Goal: Navigation & Orientation: Find specific page/section

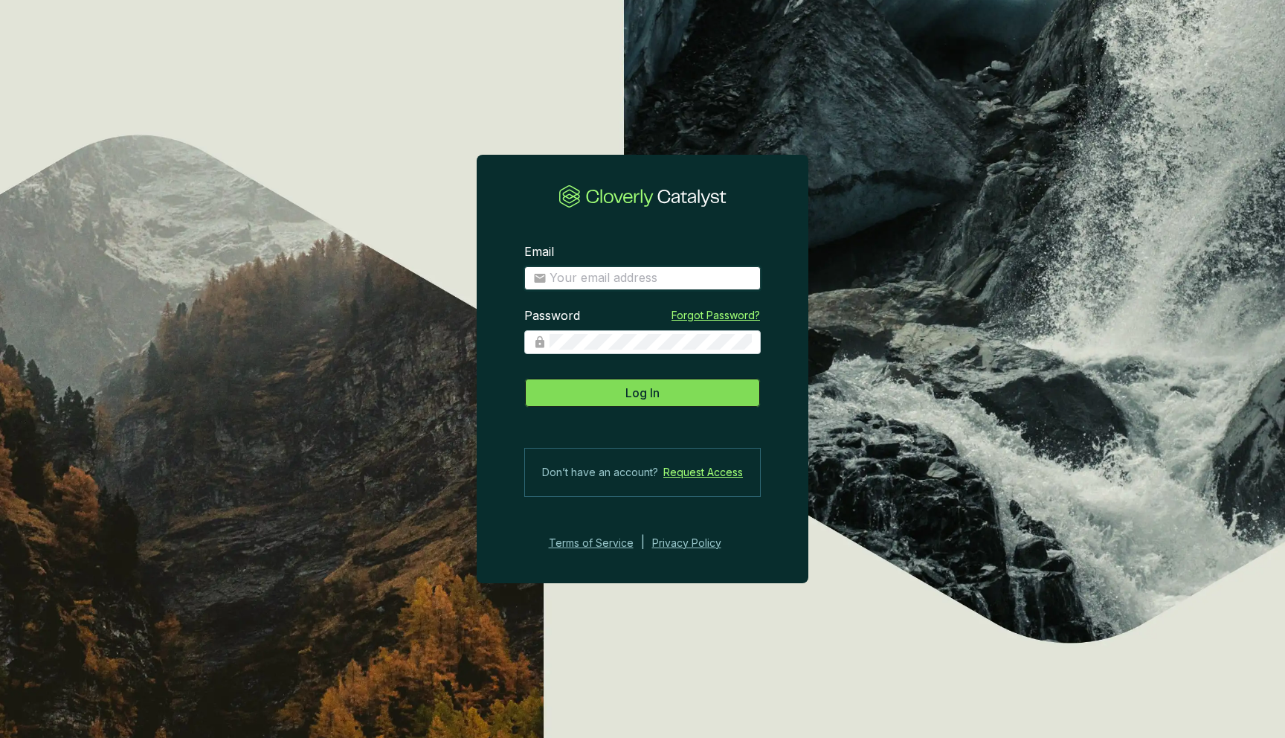
type input "[EMAIL_ADDRESS][DOMAIN_NAME]"
click at [679, 396] on button "Log In" at bounding box center [642, 393] width 236 height 30
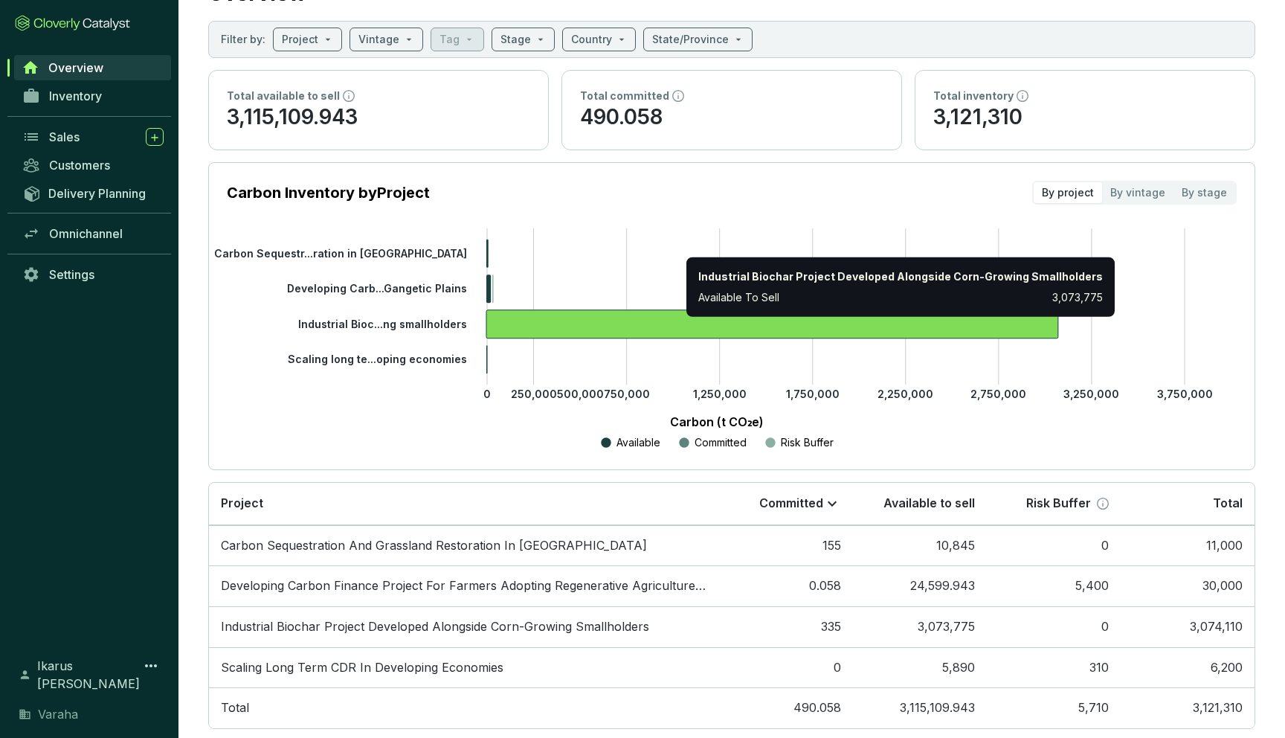
scroll to position [96, 0]
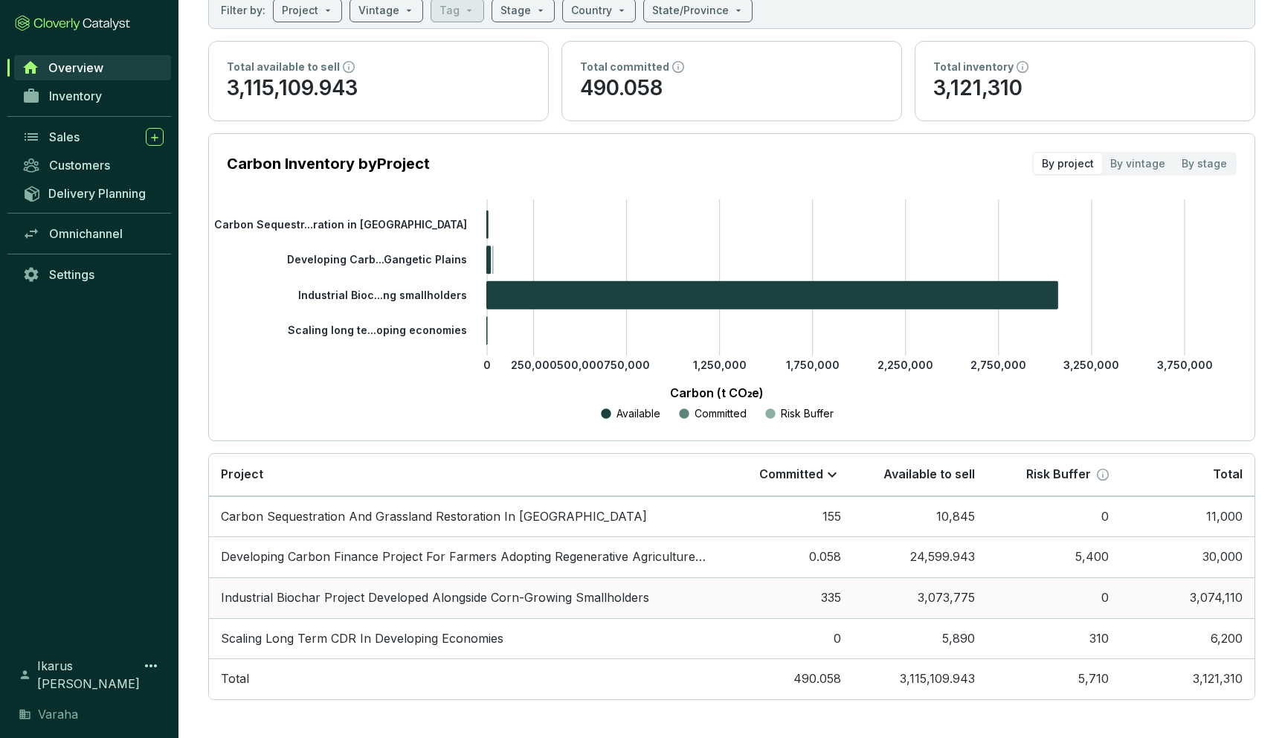
click at [486, 584] on td "Industrial Biochar Project Developed Alongside Corn-Growing Smallholders" at bounding box center [464, 597] width 510 height 41
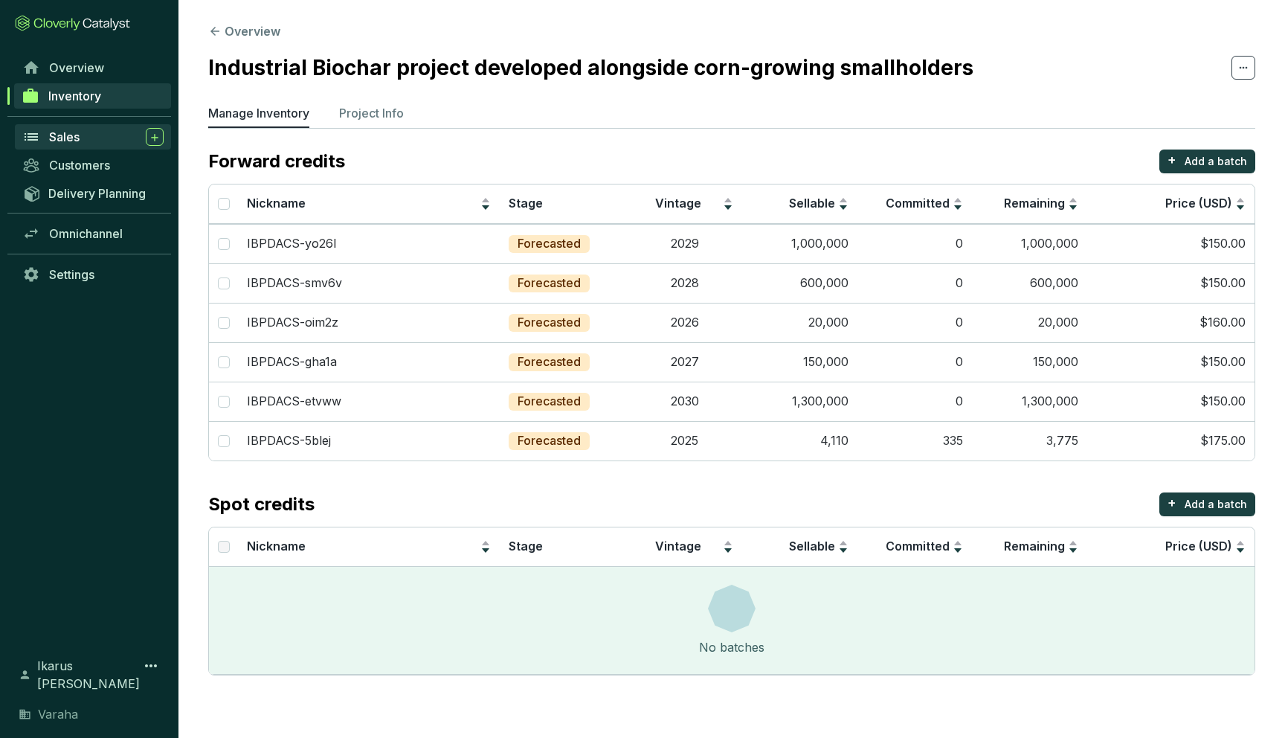
click at [74, 138] on span "Sales" at bounding box center [64, 136] width 30 height 15
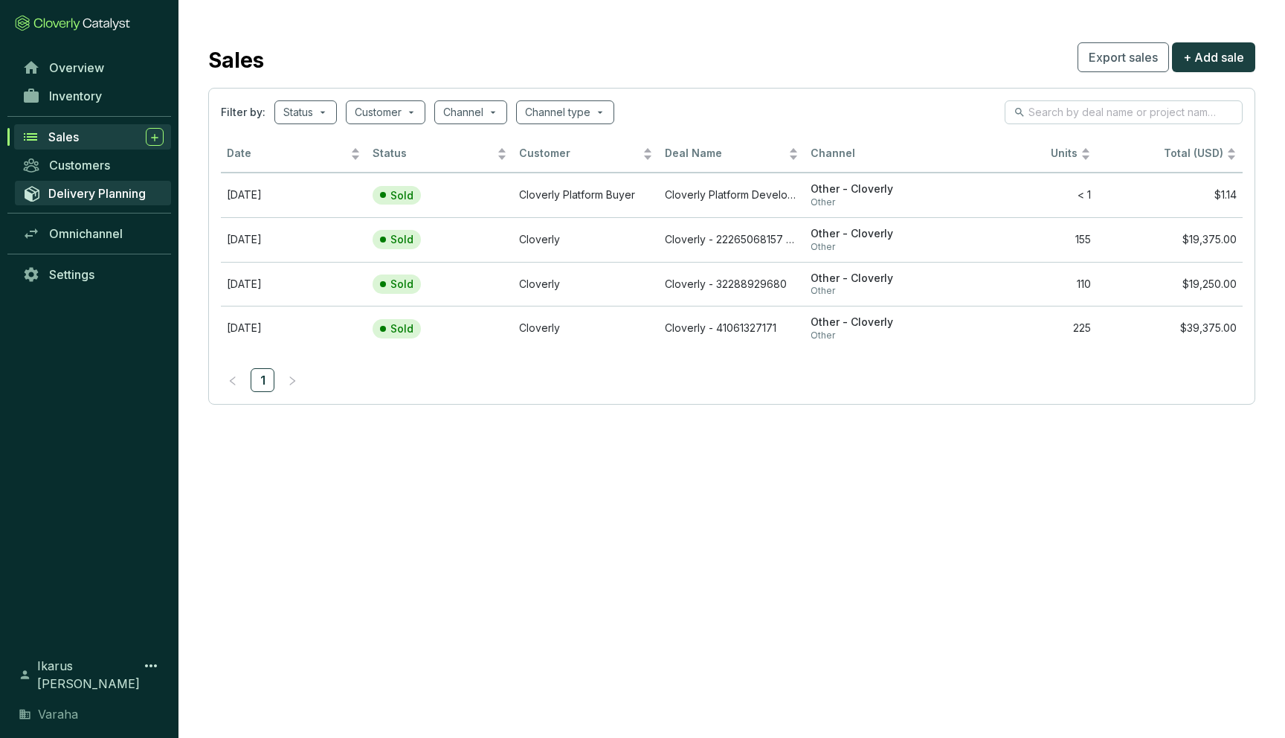
click at [104, 187] on span "Delivery Planning" at bounding box center [96, 193] width 97 height 15
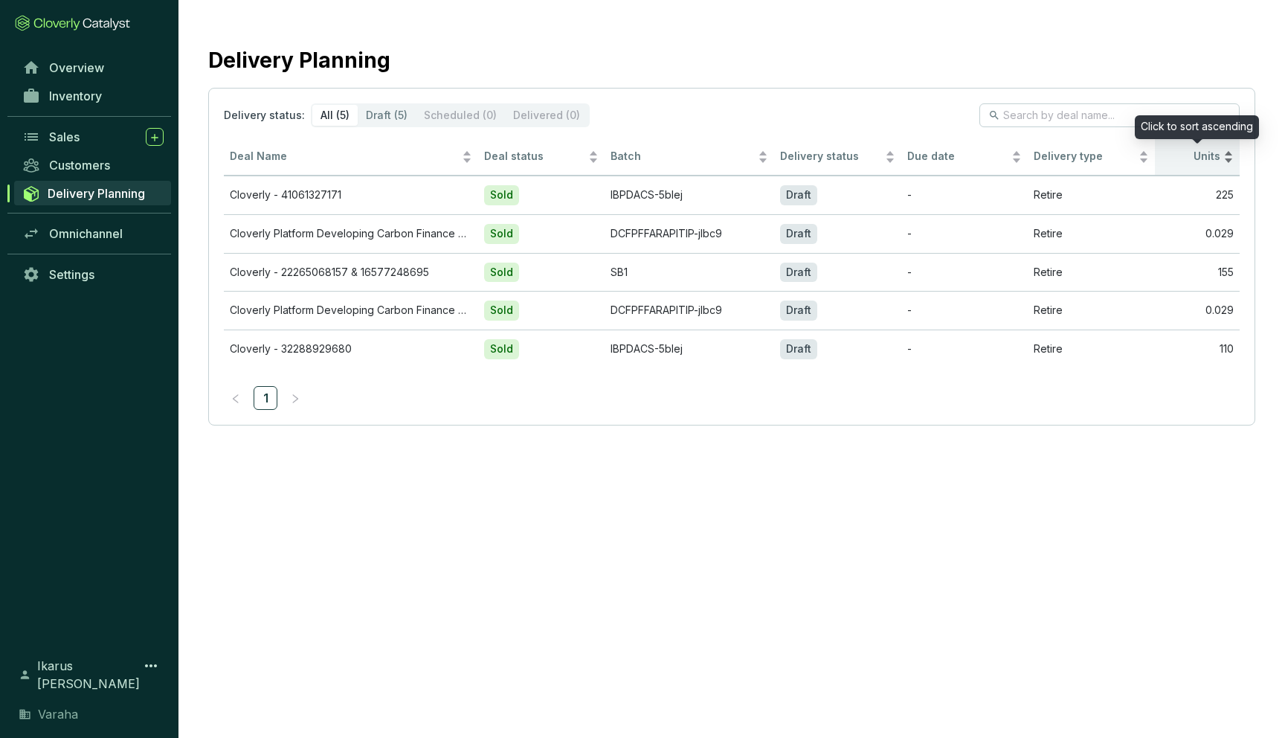
click at [1226, 158] on div "Units" at bounding box center [1197, 157] width 73 height 18
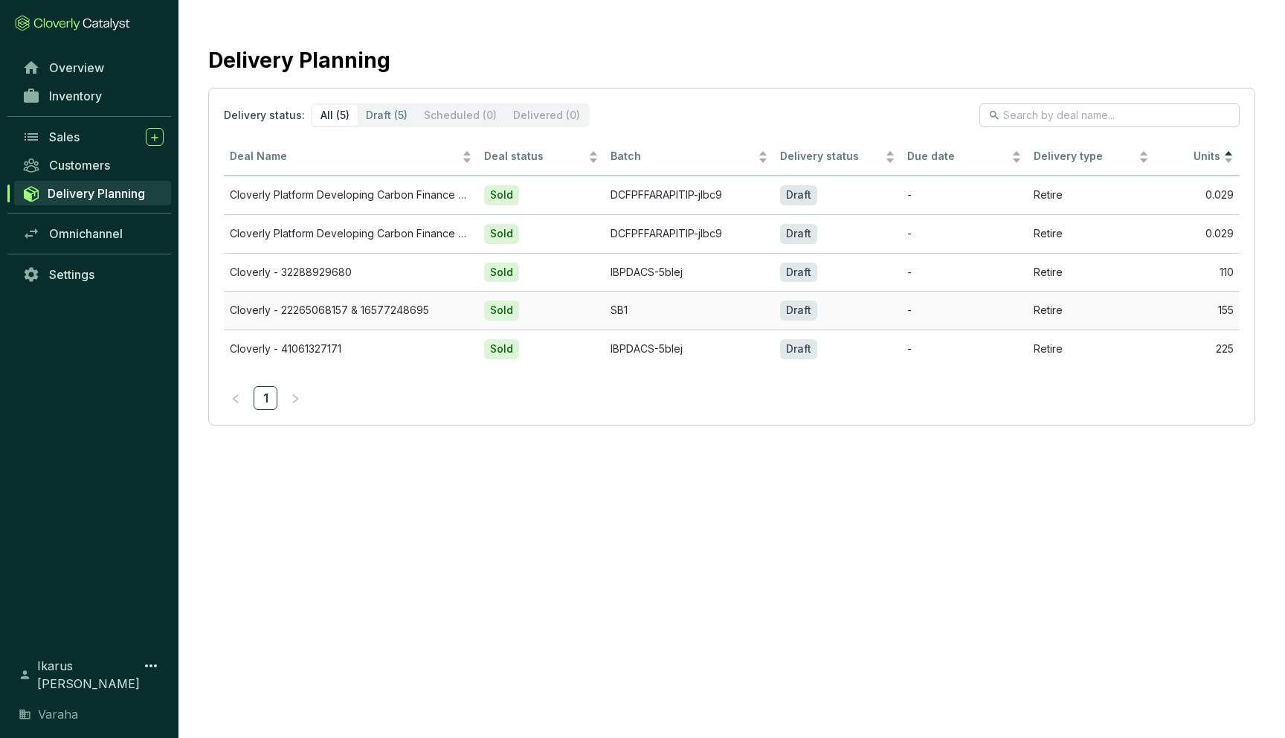
click at [324, 311] on td "Cloverly - 22265068157 & 16577248695" at bounding box center [351, 310] width 254 height 39
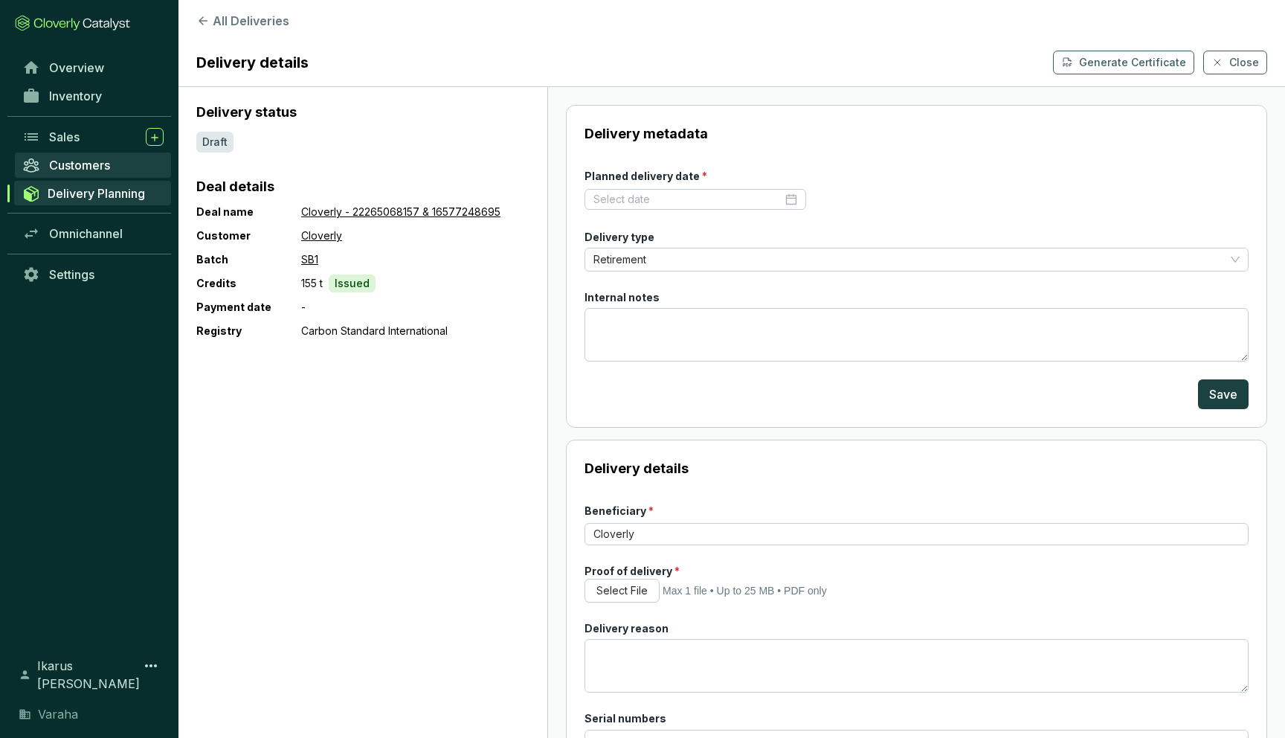
click at [99, 158] on span "Customers" at bounding box center [79, 165] width 61 height 15
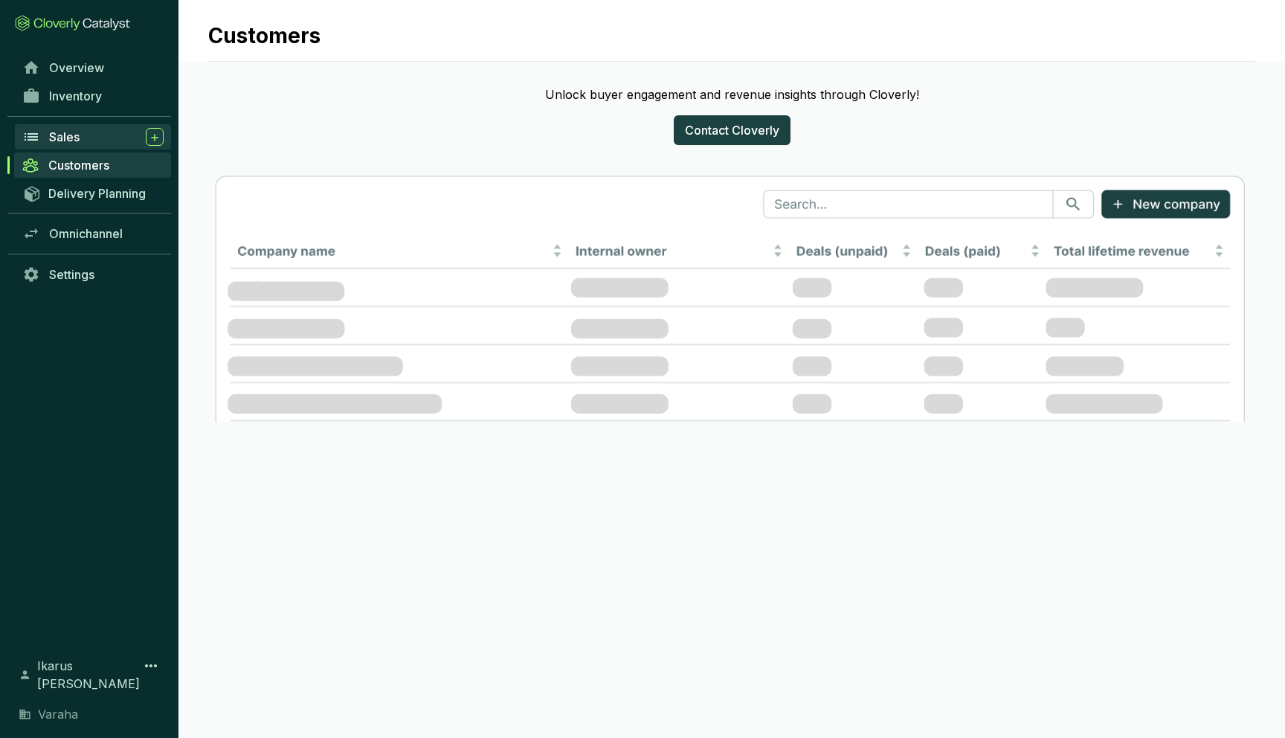
click at [97, 128] on div "Sales" at bounding box center [106, 137] width 115 height 18
